Goal: Task Accomplishment & Management: Use online tool/utility

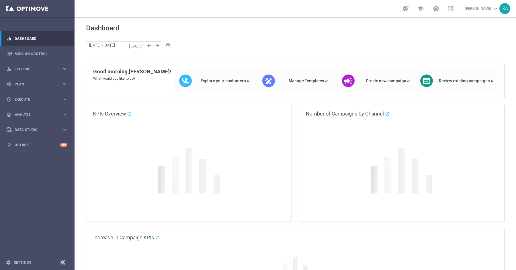
drag, startPoint x: 0, startPoint y: 0, endPoint x: 19, endPoint y: 84, distance: 85.8
click at [19, 84] on span "Plan" at bounding box center [38, 84] width 47 height 3
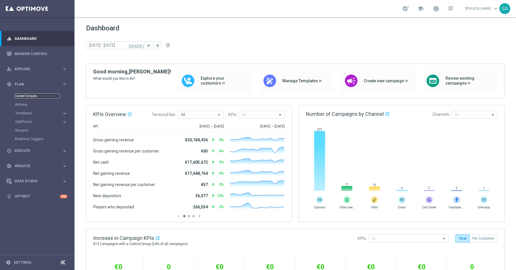
click at [24, 96] on link "Target Groups" at bounding box center [37, 96] width 45 height 5
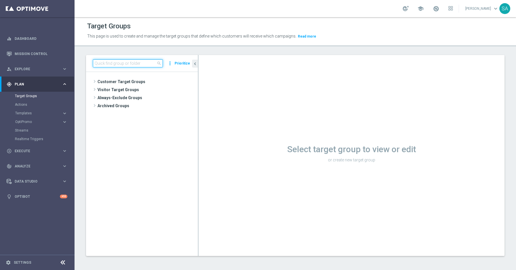
click at [112, 62] on input at bounding box center [128, 63] width 70 height 8
paste input "de_all_TGT_NVIP_EM_TAC_LT__NEW_649_1STBETLOST"
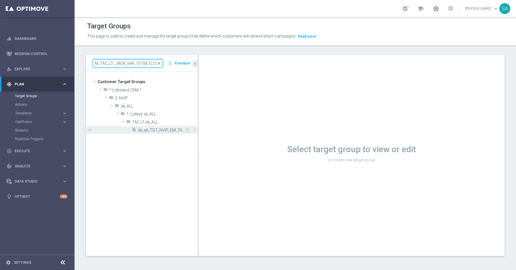
type input "de_all_TGT_NVIP_EM_TAC_LT__NEW_649_1STBETLOST"
click at [149, 131] on span "de_all_TGT_NVIP_EM_TAC_LT__NEW_649_1STBETLOST" at bounding box center [161, 130] width 47 height 5
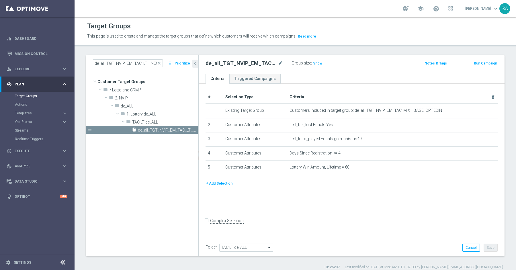
click at [322, 61] on div "Group size : Show" at bounding box center [320, 62] width 57 height 7
click at [316, 63] on span "Show" at bounding box center [317, 63] width 9 height 4
click at [302, 188] on div "+ Add Selection" at bounding box center [351, 185] width 301 height 11
click at [23, 54] on link "Mission Control" at bounding box center [41, 53] width 53 height 15
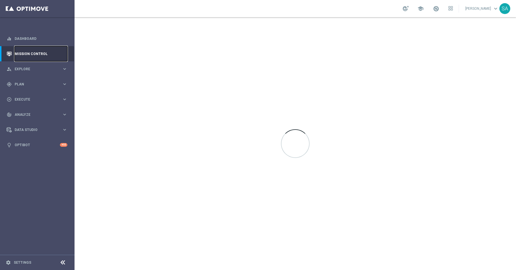
click at [23, 54] on link "Mission Control" at bounding box center [41, 53] width 53 height 15
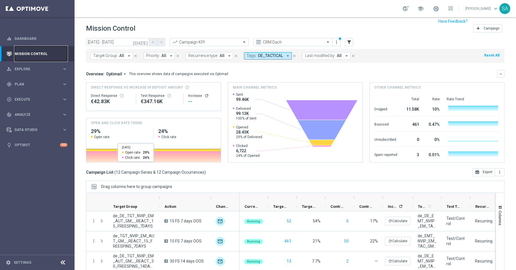
scroll to position [16, 0]
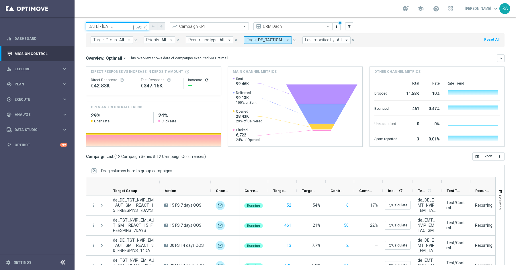
click at [135, 29] on input "[DATE] - [DATE]" at bounding box center [117, 26] width 63 height 8
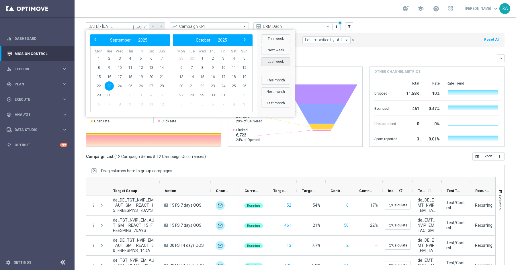
click at [271, 63] on button "Last week" at bounding box center [275, 61] width 29 height 9
type input "[DATE] - [DATE]"
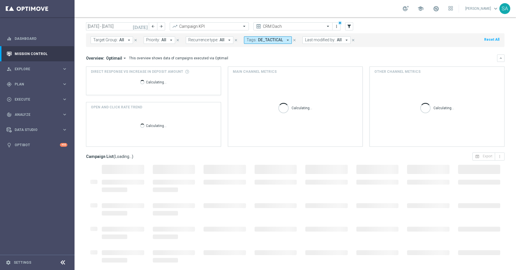
click at [285, 39] on icon "arrow_drop_down" at bounding box center [287, 40] width 5 height 5
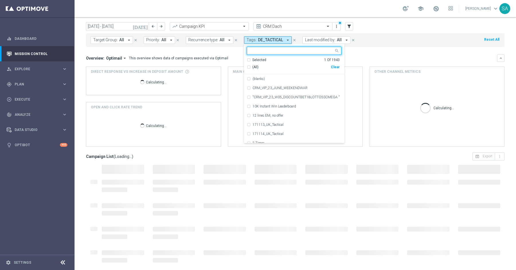
scroll to position [0, 0]
click at [285, 39] on icon "arrow_drop_down" at bounding box center [287, 40] width 5 height 5
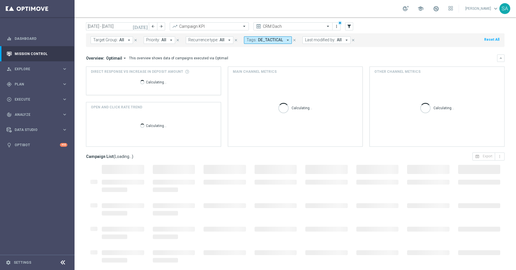
click at [285, 39] on icon "arrow_drop_down" at bounding box center [287, 40] width 5 height 5
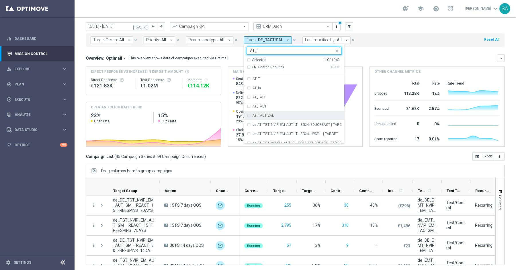
click at [247, 115] on div "AT_TACTICAL" at bounding box center [294, 115] width 95 height 9
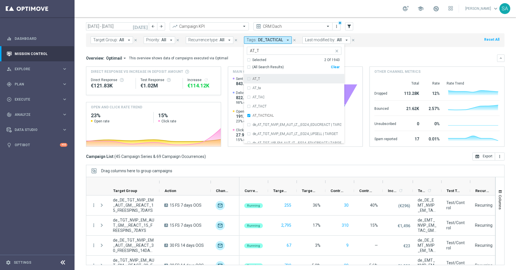
click at [250, 49] on input "AT_T" at bounding box center [292, 50] width 84 height 5
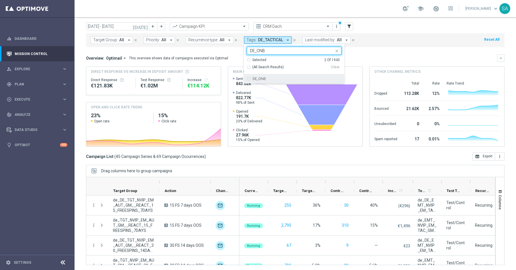
click at [247, 79] on div "DE_ONB" at bounding box center [294, 78] width 95 height 9
drag, startPoint x: 251, startPoint y: 50, endPoint x: 242, endPoint y: 51, distance: 9.5
click at [244, 51] on ng-select "Selected 3 of 1943 DE_ONB Selected 3 Of 1943 (All Search Results) Clear DE_ONB" at bounding box center [294, 65] width 100 height 37
click at [247, 79] on div "AT_ONB" at bounding box center [294, 78] width 95 height 9
drag, startPoint x: 253, startPoint y: 52, endPoint x: 271, endPoint y: 52, distance: 17.5
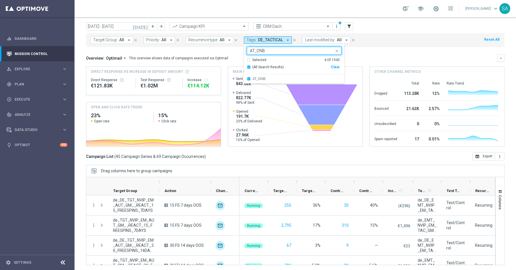
click at [271, 52] on input "AT_ONB" at bounding box center [292, 50] width 84 height 5
click at [247, 78] on div "AT_AUTOMATED" at bounding box center [294, 78] width 95 height 9
drag, startPoint x: 250, startPoint y: 50, endPoint x: 245, endPoint y: 50, distance: 5.5
click at [247, 50] on div "Selected 5 of 1943 AT_AUT" at bounding box center [290, 50] width 87 height 7
click at [247, 88] on div "DE_AUTOMATED" at bounding box center [294, 87] width 95 height 9
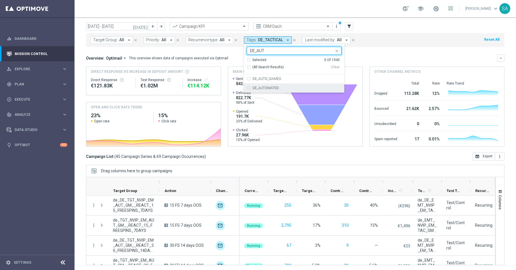
type input "DE_AUT"
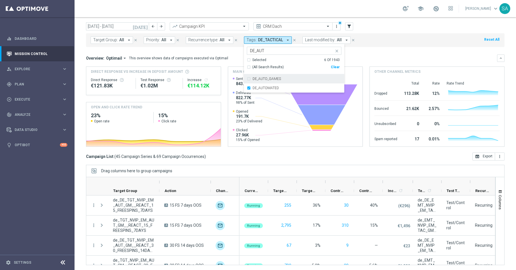
click at [364, 59] on div "Overview: Optimail arrow_drop_down This overview shows data of campaigns execut…" at bounding box center [291, 58] width 411 height 5
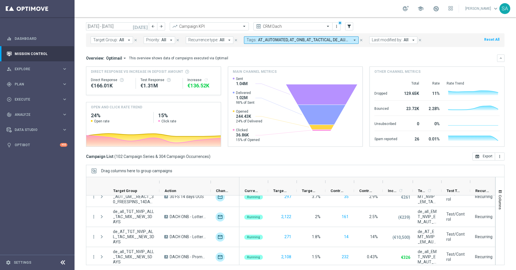
scroll to position [612, 0]
click at [484, 157] on button "open_in_browser Export" at bounding box center [484, 157] width 23 height 8
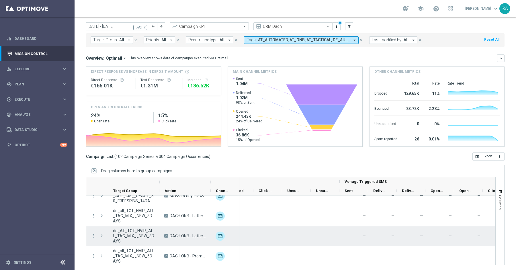
scroll to position [0, 1194]
